Goal: Information Seeking & Learning: Learn about a topic

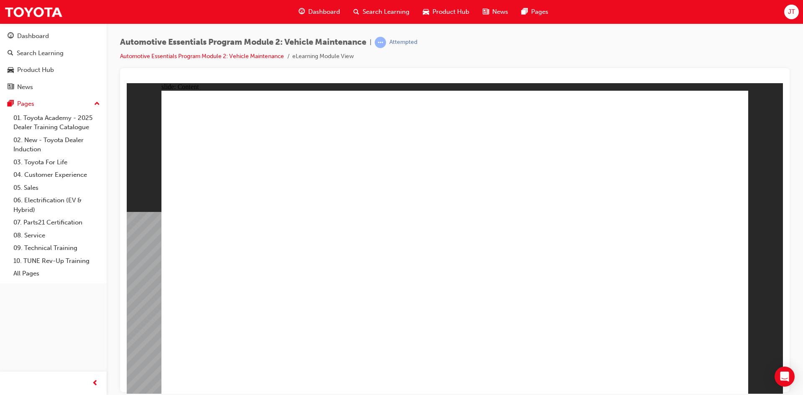
radio input "true"
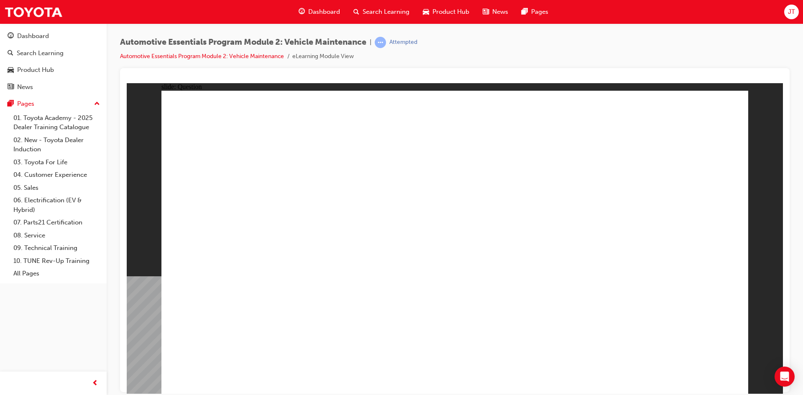
radio input "true"
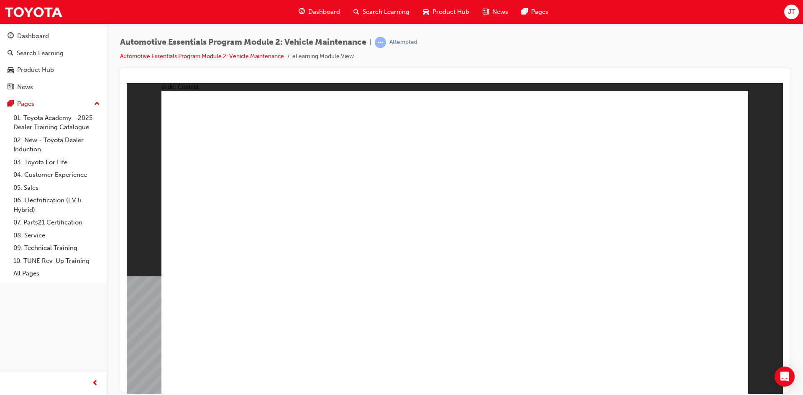
drag, startPoint x: 721, startPoint y: 120, endPoint x: 721, endPoint y: 108, distance: 12.2
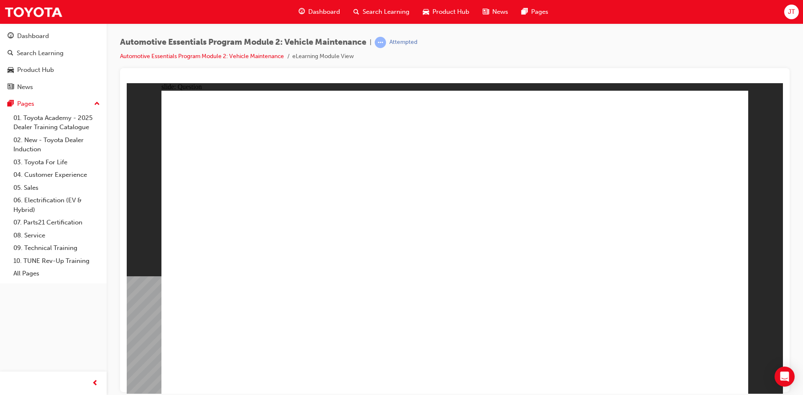
radio input "true"
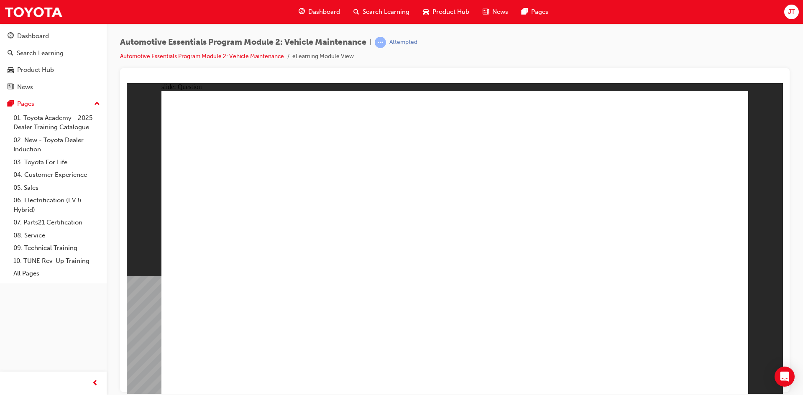
radio input "true"
click at [326, 14] on span "Dashboard" at bounding box center [324, 12] width 32 height 10
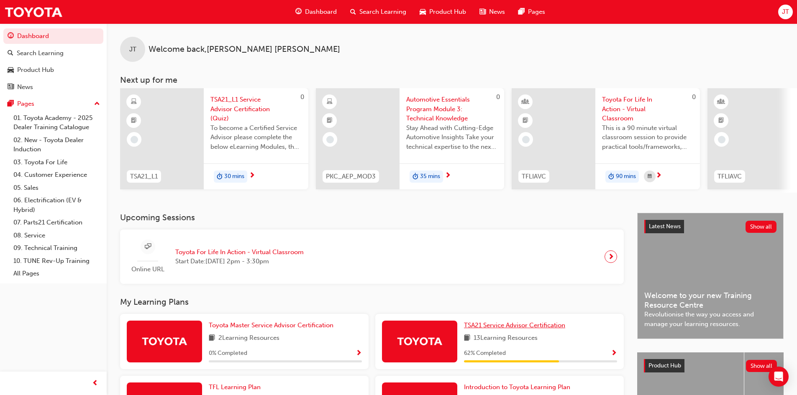
click at [514, 329] on span "TSA21 Service Advisor Certification" at bounding box center [514, 326] width 101 height 8
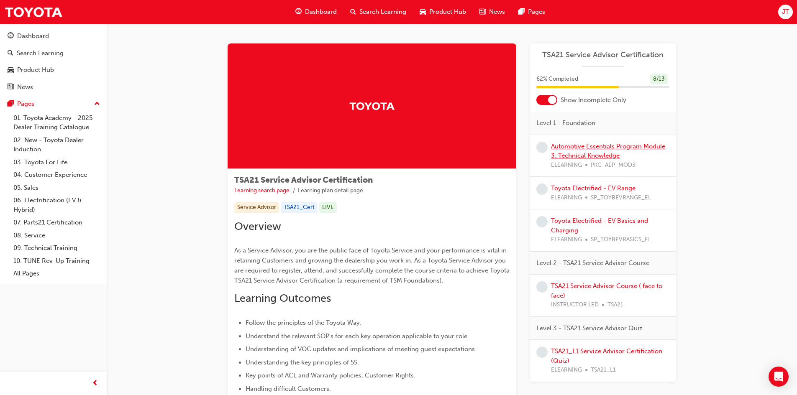
click at [596, 148] on link "Automotive Essentials Program Module 3: Technical Knowledge" at bounding box center [608, 151] width 114 height 17
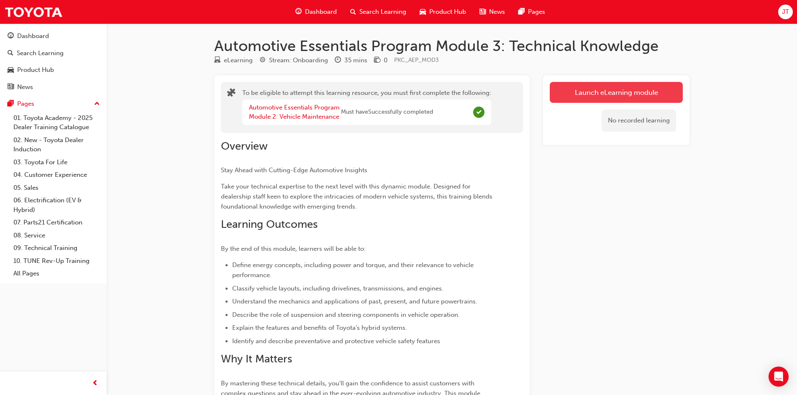
click at [629, 87] on button "Launch eLearning module" at bounding box center [616, 92] width 133 height 21
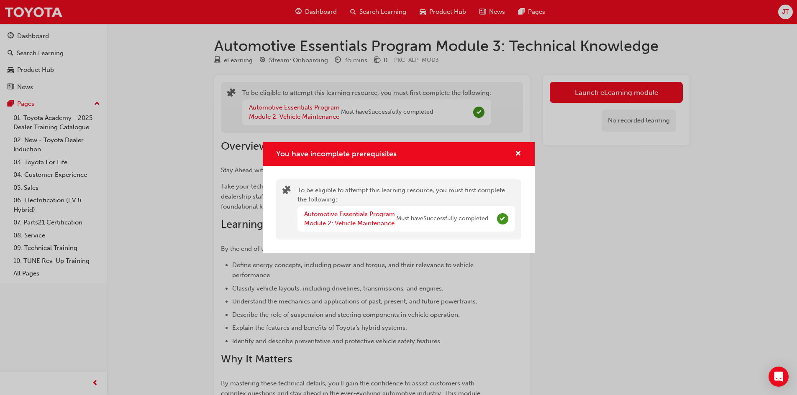
click at [521, 156] on div "You have incomplete prerequisites" at bounding box center [399, 154] width 272 height 24
click at [518, 155] on span "cross-icon" at bounding box center [518, 155] width 6 height 8
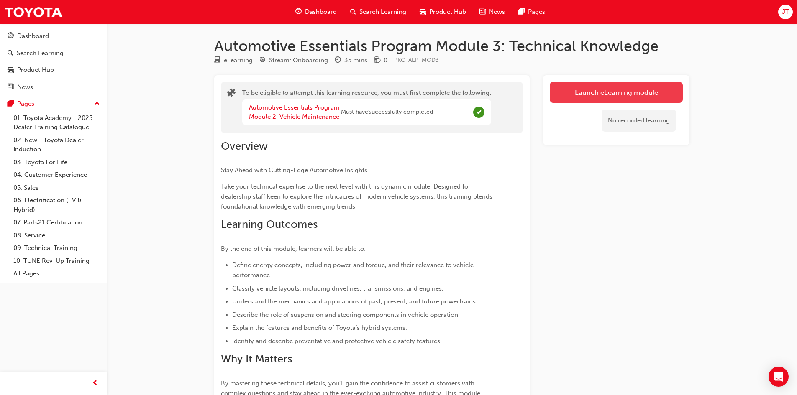
click at [583, 95] on button "Launch eLearning module" at bounding box center [616, 92] width 133 height 21
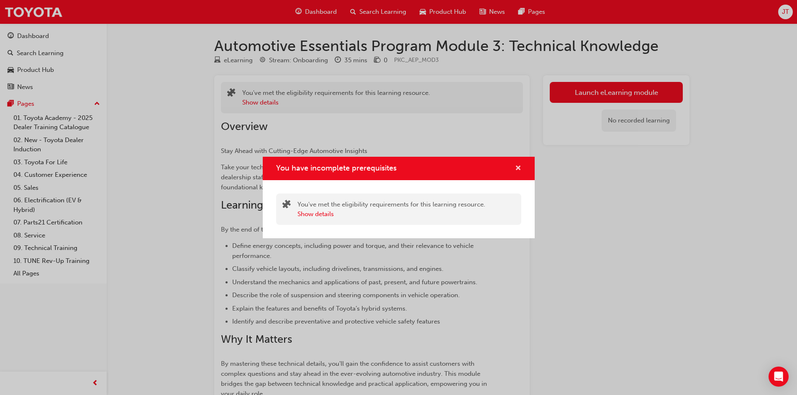
click at [515, 169] on span "cross-icon" at bounding box center [518, 169] width 6 height 8
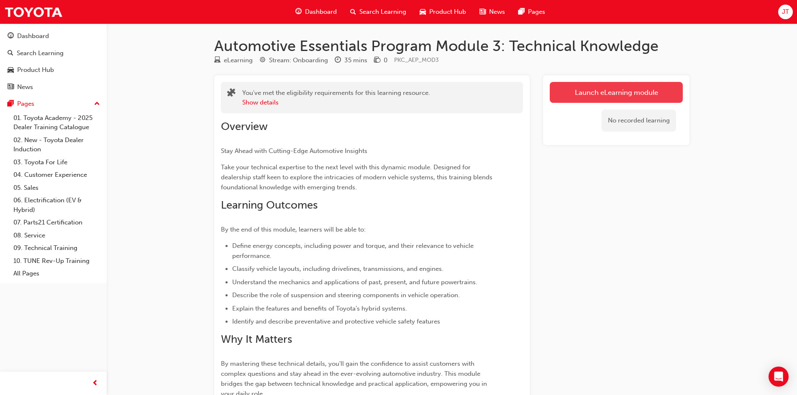
click at [593, 96] on button "Launch eLearning module" at bounding box center [616, 92] width 133 height 21
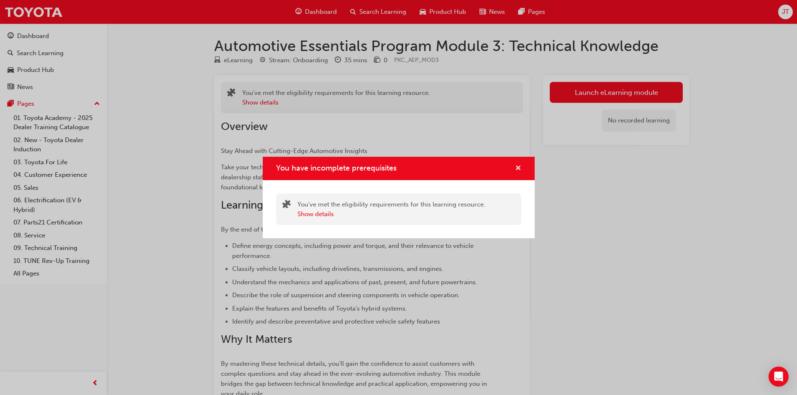
click at [521, 167] on div "You have incomplete prerequisites" at bounding box center [399, 169] width 272 height 24
click at [520, 167] on span "cross-icon" at bounding box center [518, 169] width 6 height 8
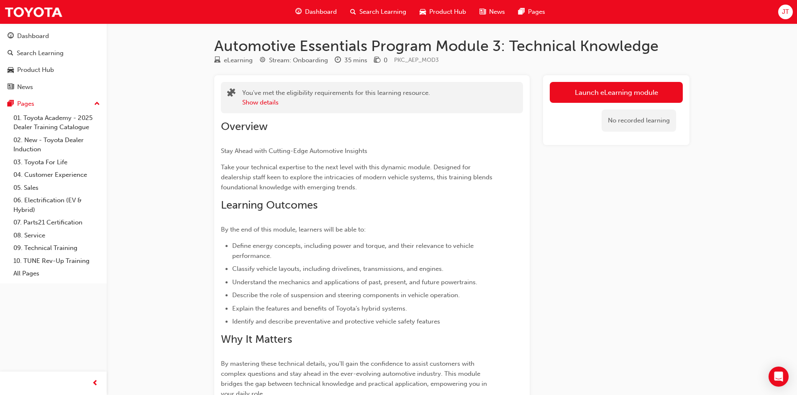
click at [633, 79] on div "Launch eLearning module No recorded learning" at bounding box center [616, 110] width 146 height 70
click at [631, 84] on link "Launch eLearning module" at bounding box center [616, 92] width 133 height 21
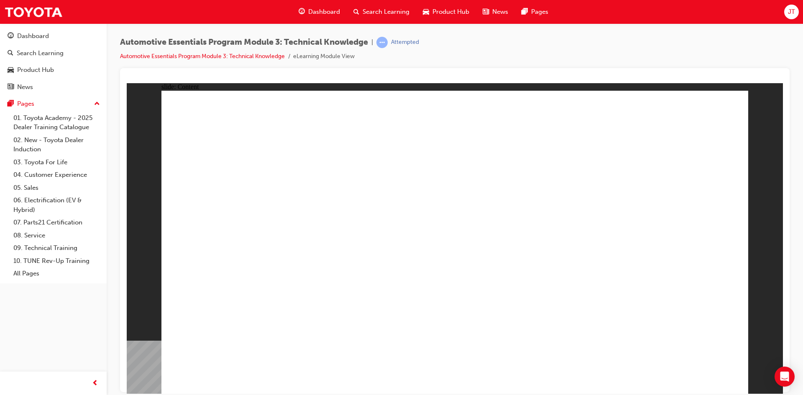
radio input "true"
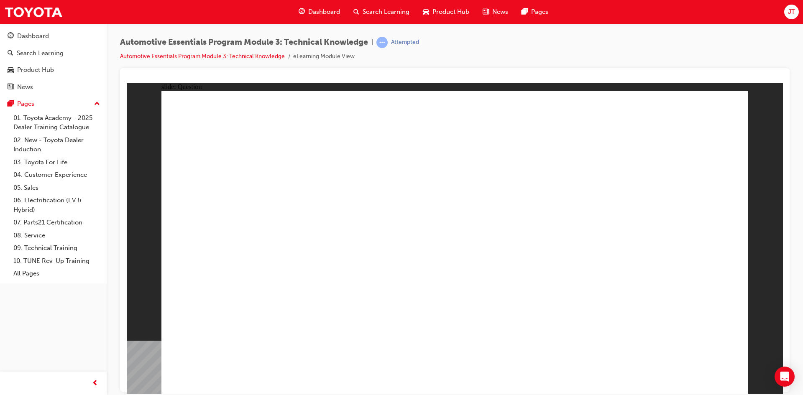
radio input "true"
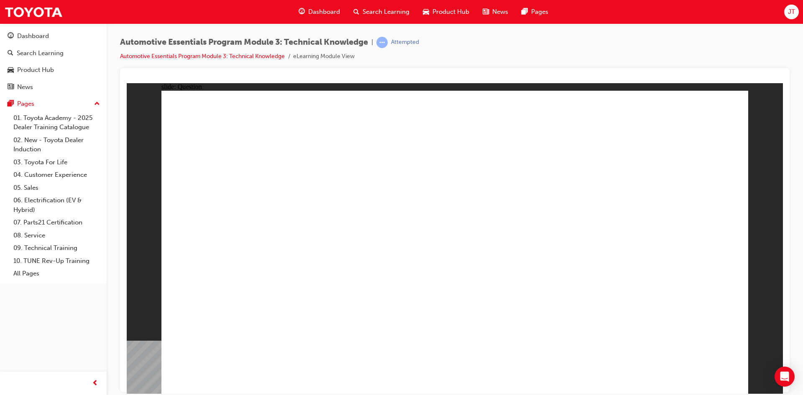
drag, startPoint x: 672, startPoint y: 370, endPoint x: 690, endPoint y: 368, distance: 17.6
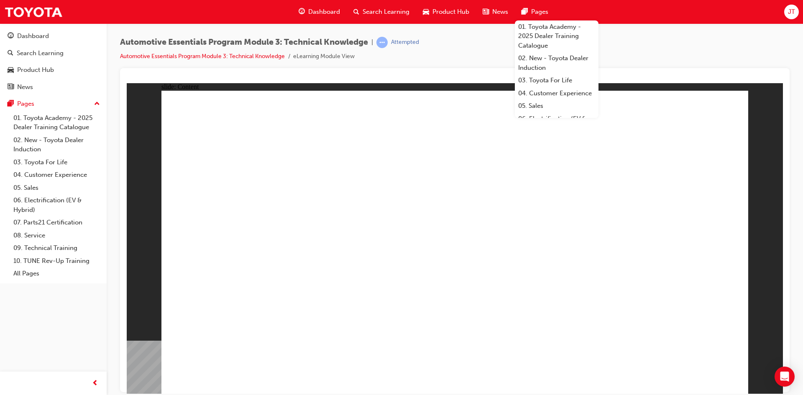
radio input "true"
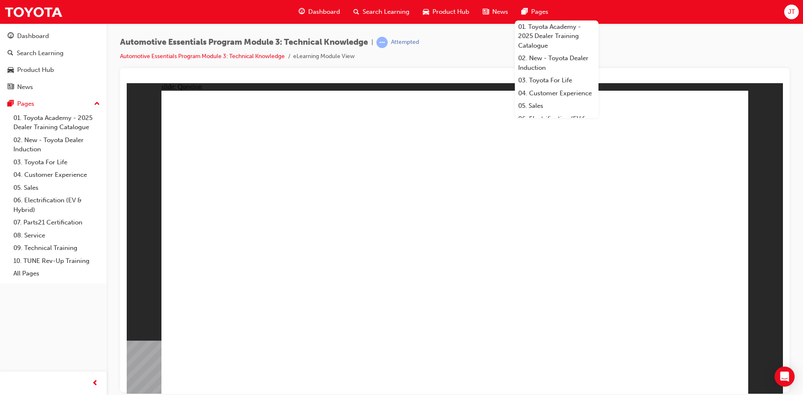
radio input "true"
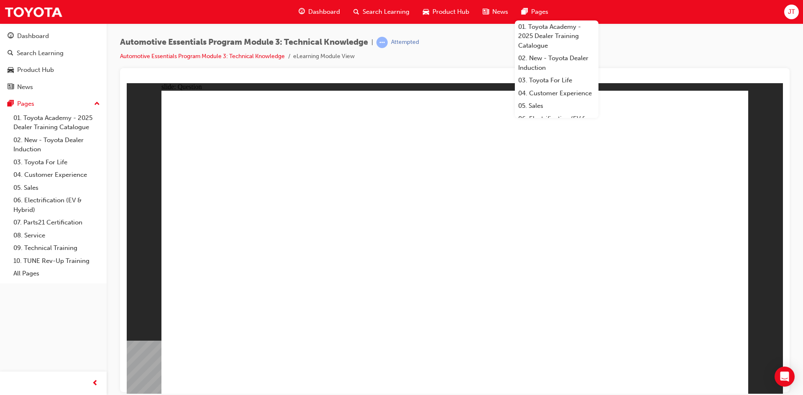
radio input "true"
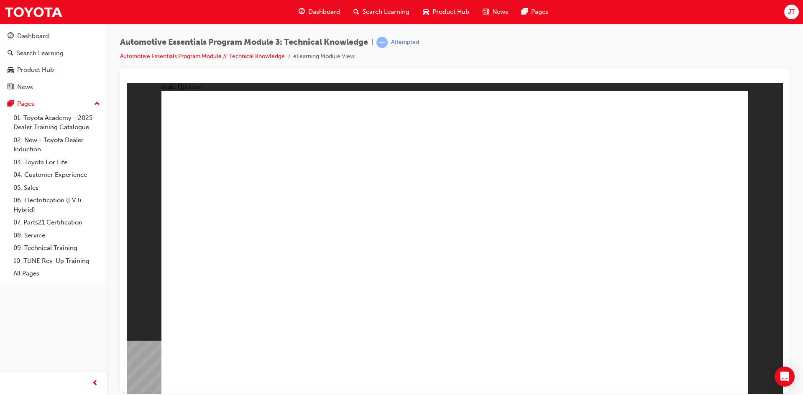
radio input "true"
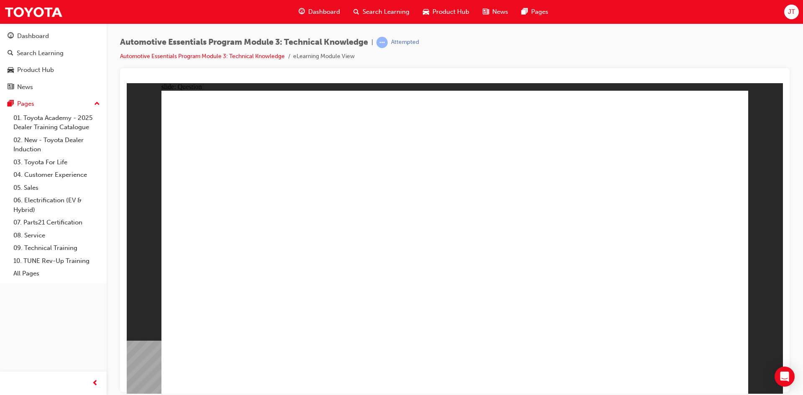
radio input "true"
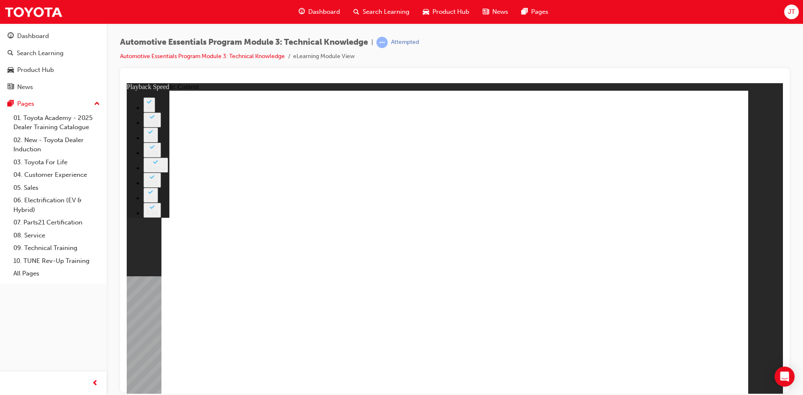
type input "1"
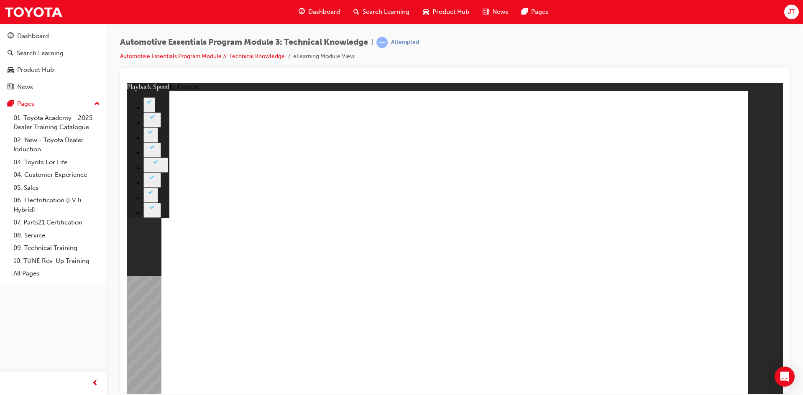
type input "1"
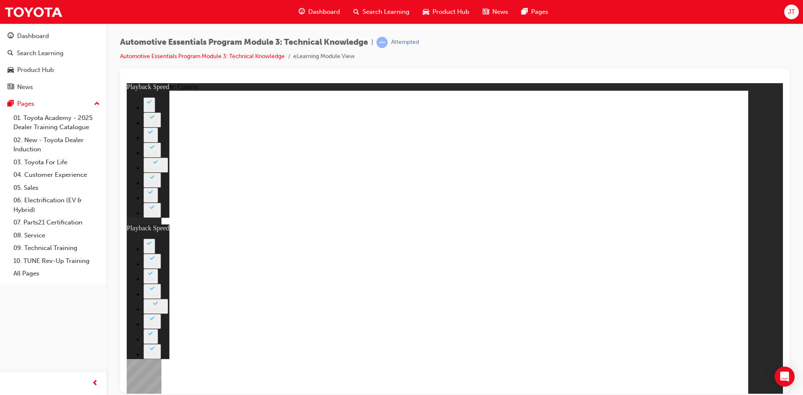
type input "1"
type input "20"
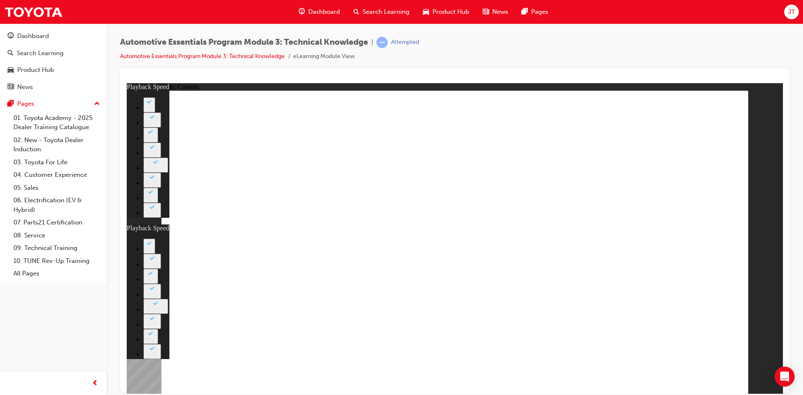
type input "15"
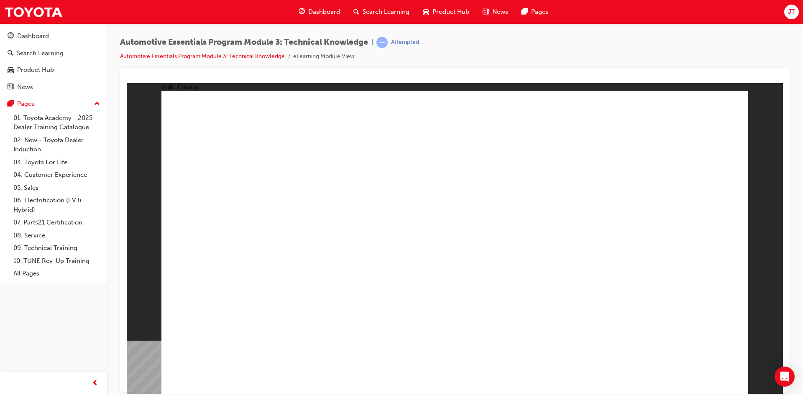
drag, startPoint x: 703, startPoint y: 120, endPoint x: 713, endPoint y: 113, distance: 12.1
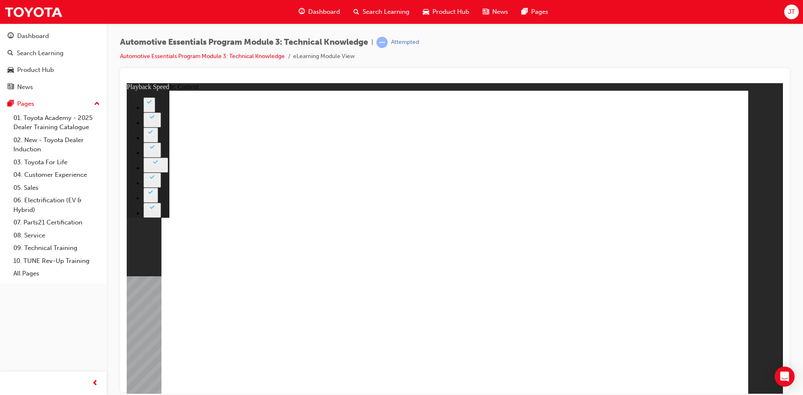
type input "18"
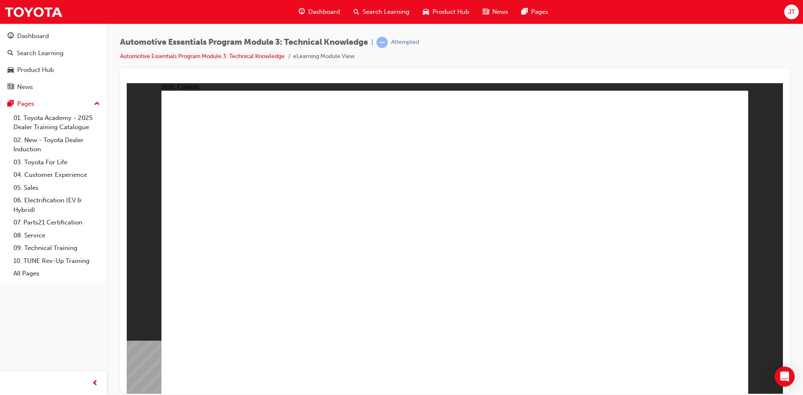
radio input "true"
